Goal: Information Seeking & Learning: Learn about a topic

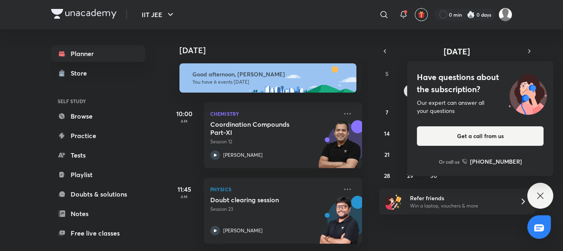
click at [545, 204] on div "Have questions about the subscription? Our expert can answer all your questions…" at bounding box center [540, 196] width 26 height 26
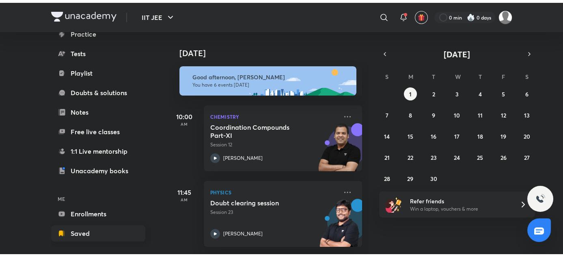
scroll to position [109, 0]
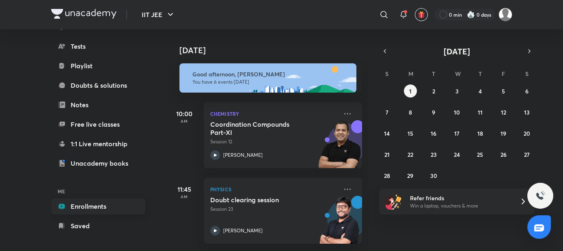
click at [51, 210] on link "Enrollments" at bounding box center [98, 206] width 94 height 16
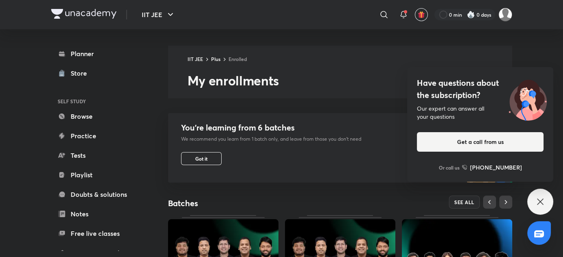
click at [250, 142] on div "You’re learning from 6 batches We recommend you learn from 1 batch only, and le…" at bounding box center [264, 147] width 193 height 69
click at [236, 148] on div "You’re learning from 6 batches We recommend you learn from 1 batch only, and le…" at bounding box center [264, 147] width 193 height 69
click at [547, 204] on div "Have questions about the subscription? Our expert can answer all your questions…" at bounding box center [540, 201] width 26 height 26
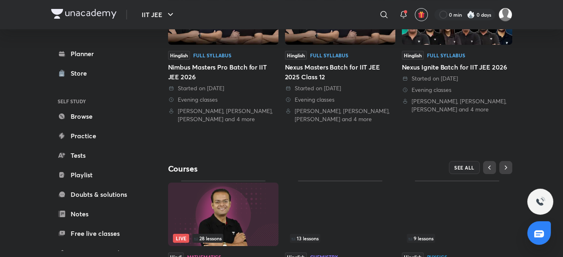
scroll to position [286, 0]
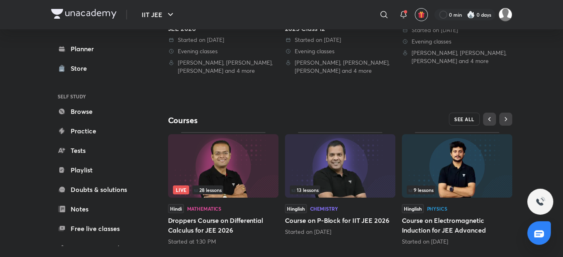
click at [474, 116] on span "SEE ALL" at bounding box center [464, 119] width 20 height 6
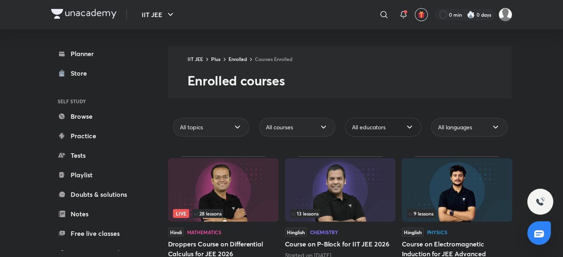
click at [421, 118] on div "All educators" at bounding box center [383, 127] width 76 height 19
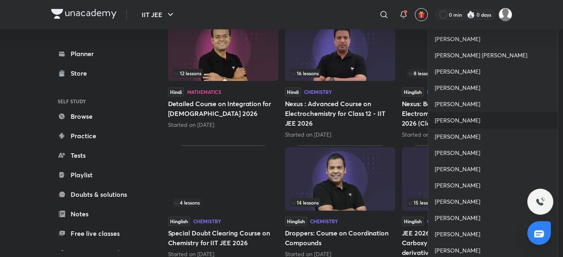
scroll to position [258, 0]
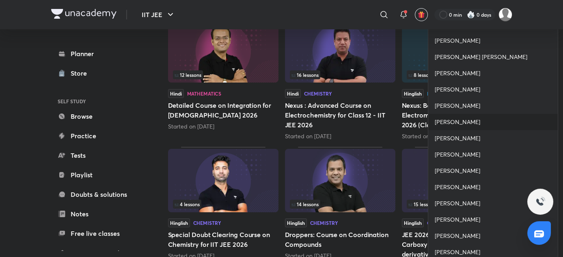
click at [468, 115] on div "[PERSON_NAME]" at bounding box center [492, 122] width 129 height 16
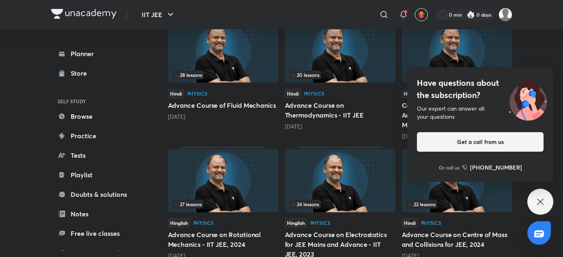
click at [542, 200] on icon at bounding box center [540, 201] width 10 height 10
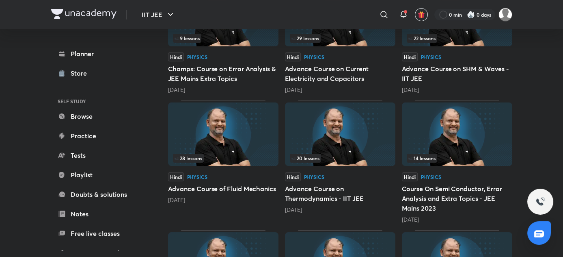
scroll to position [176, 0]
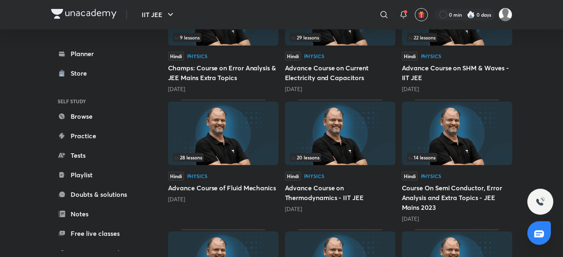
click at [278, 114] on img at bounding box center [223, 132] width 110 height 63
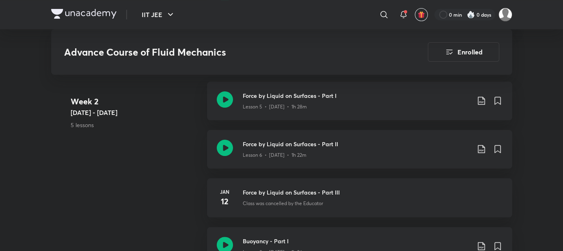
scroll to position [576, 0]
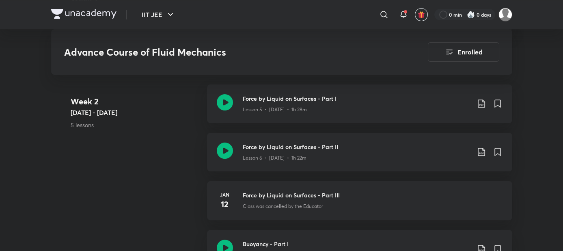
click at [137, 213] on div "Week [DATE] 9 - [DATE] 5 lessons Force by Liquid on Surfaces - Part I Lesson 5 …" at bounding box center [281, 205] width 461 height 242
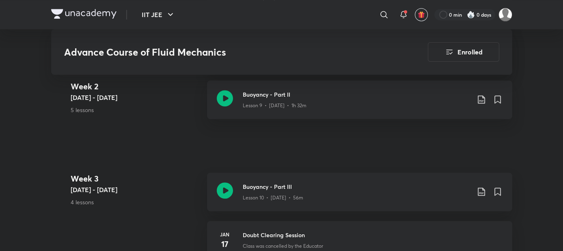
scroll to position [765, 0]
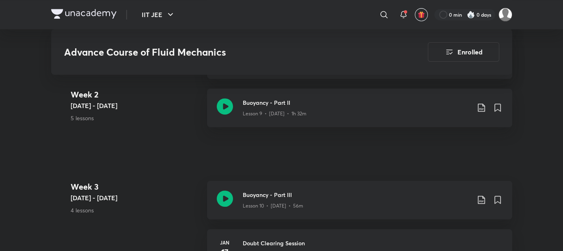
click at [147, 181] on 3 "Week [DATE] - [DATE] 4 lessons" at bounding box center [136, 205] width 130 height 48
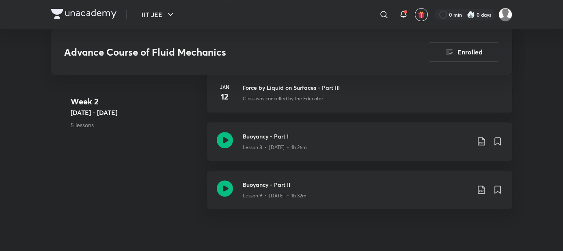
scroll to position [618, 0]
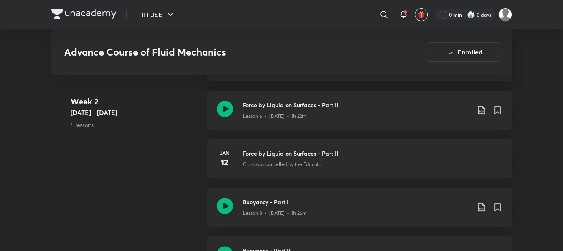
click at [136, 192] on div "Week [DATE] 9 - [DATE] 5 lessons Force by Liquid on Surfaces - Part I Lesson 5 …" at bounding box center [281, 164] width 461 height 242
click at [119, 173] on div "Week [DATE] 9 - [DATE] 5 lessons Force by Liquid on Surfaces - Part I Lesson 5 …" at bounding box center [281, 164] width 461 height 242
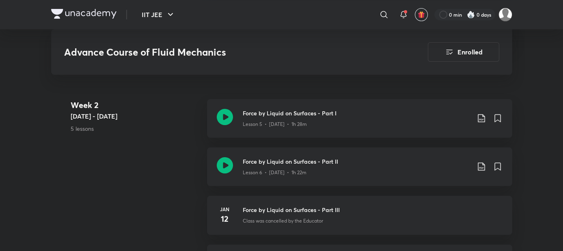
scroll to position [544, 0]
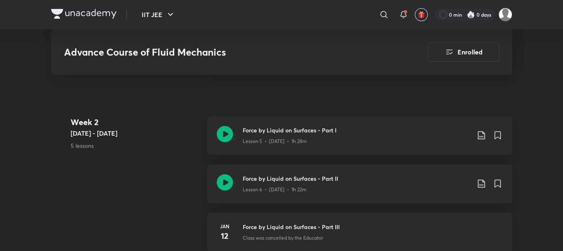
click at [172, 184] on div "Week [DATE] 9 - [DATE] 5 lessons Force by Liquid on Surfaces - Part I Lesson 5 …" at bounding box center [281, 237] width 461 height 242
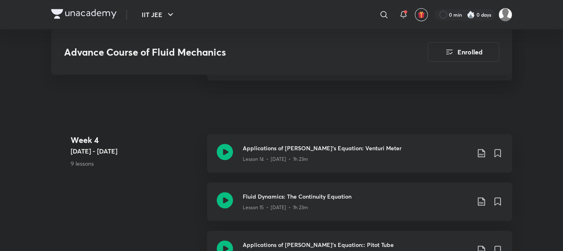
scroll to position [1061, 0]
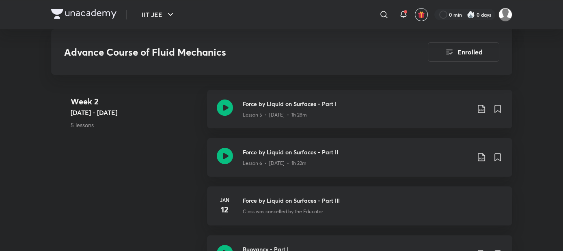
scroll to position [593, 0]
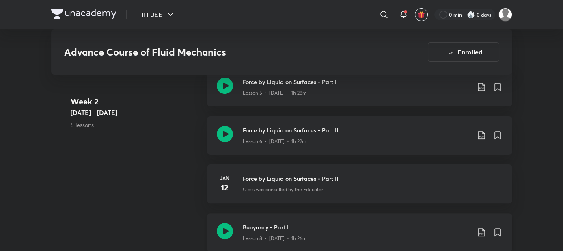
click at [486, 227] on icon at bounding box center [481, 232] width 10 height 10
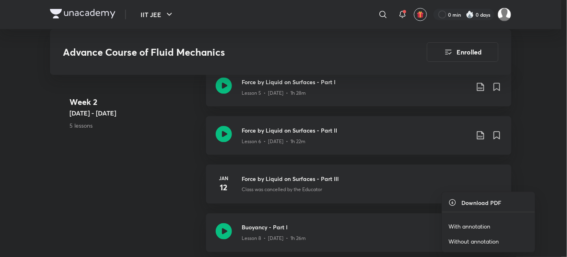
click at [484, 225] on p "With annotation" at bounding box center [469, 226] width 42 height 9
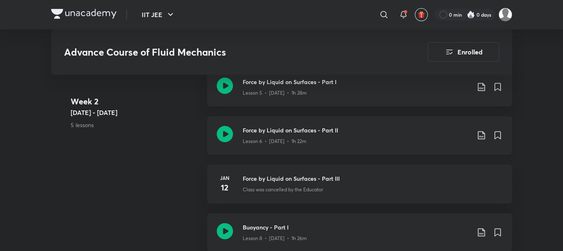
click at [486, 130] on icon at bounding box center [481, 135] width 10 height 10
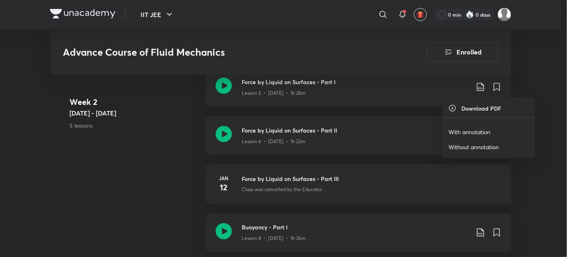
click at [468, 127] on p "With annotation" at bounding box center [469, 131] width 42 height 9
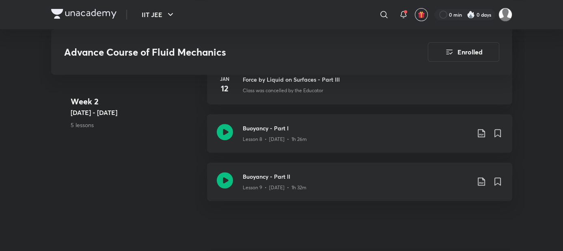
scroll to position [686, 0]
